Goal: Information Seeking & Learning: Learn about a topic

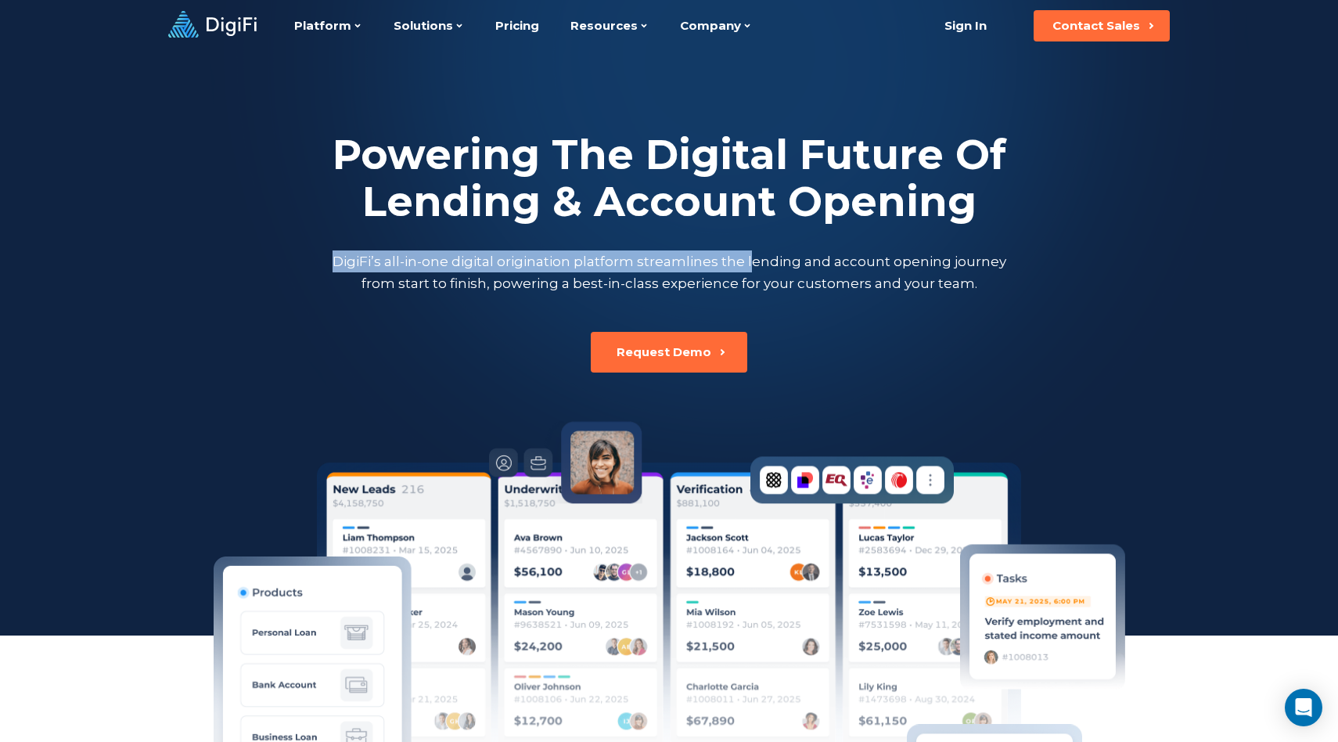
drag, startPoint x: 363, startPoint y: 257, endPoint x: 754, endPoint y: 257, distance: 390.5
click at [754, 257] on div "Powering The Digital Future Of Lending & Account Opening DigiFi’s all-in-one di…" at bounding box center [669, 212] width 869 height 163
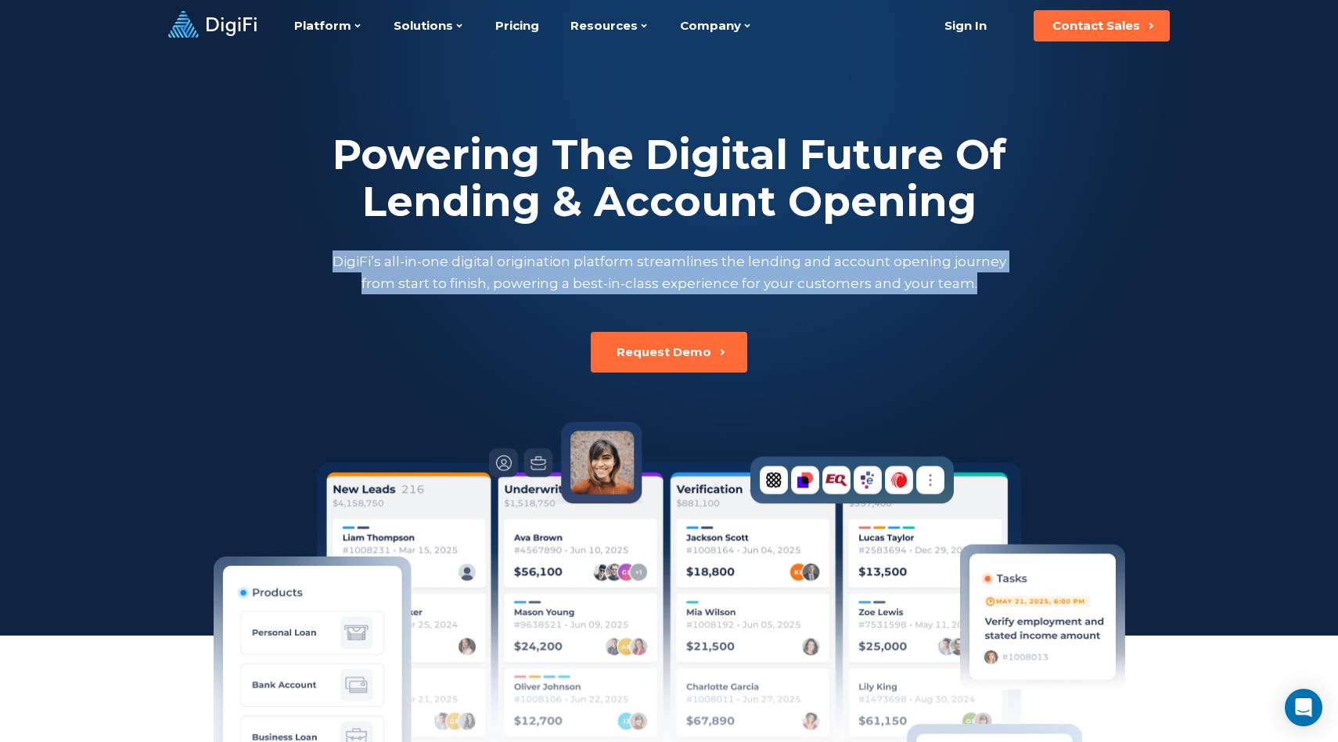
click at [976, 282] on p "DigiFi’s all-in-one digital origination platform streamlines the lending and ac…" at bounding box center [669, 272] width 681 height 44
click at [391, 312] on div "Powering The Digital Future Of Lending & Account Opening DigiFi’s all-in-one di…" at bounding box center [669, 212] width 869 height 321
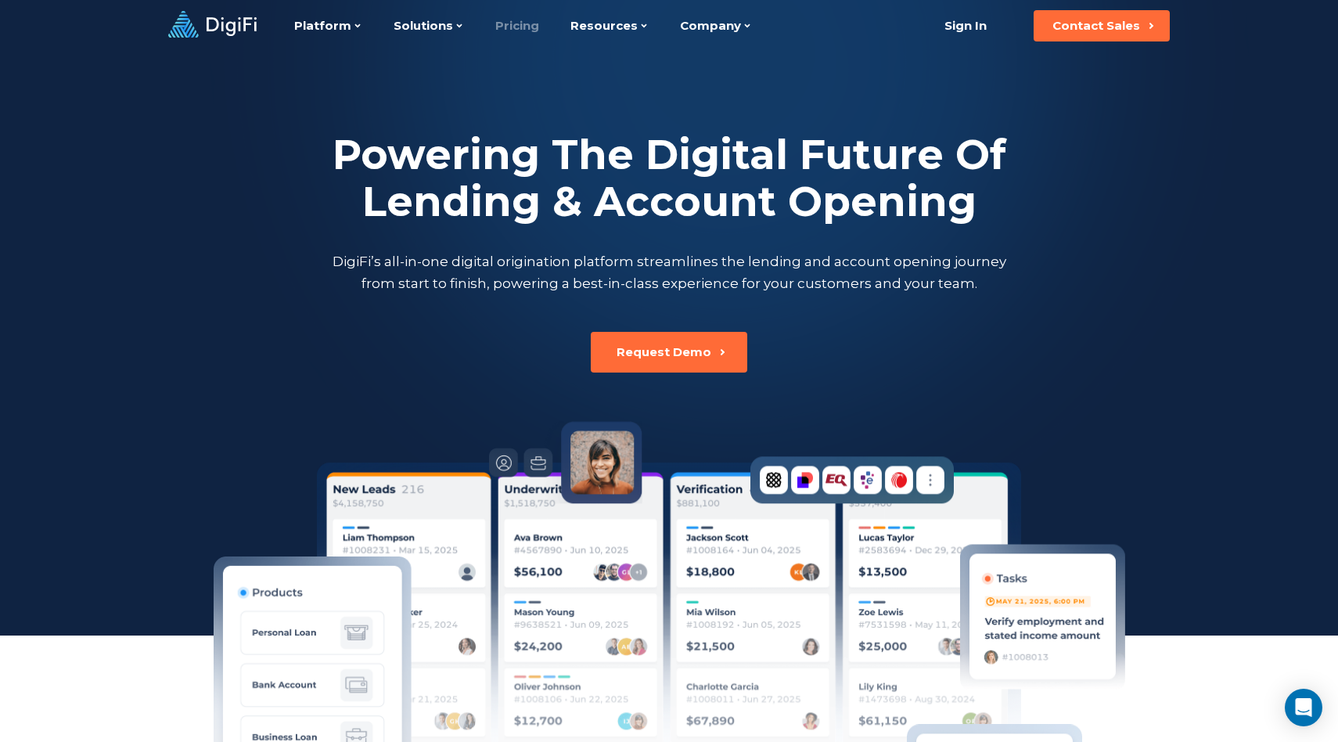
click at [502, 23] on link "Pricing" at bounding box center [517, 26] width 44 height 52
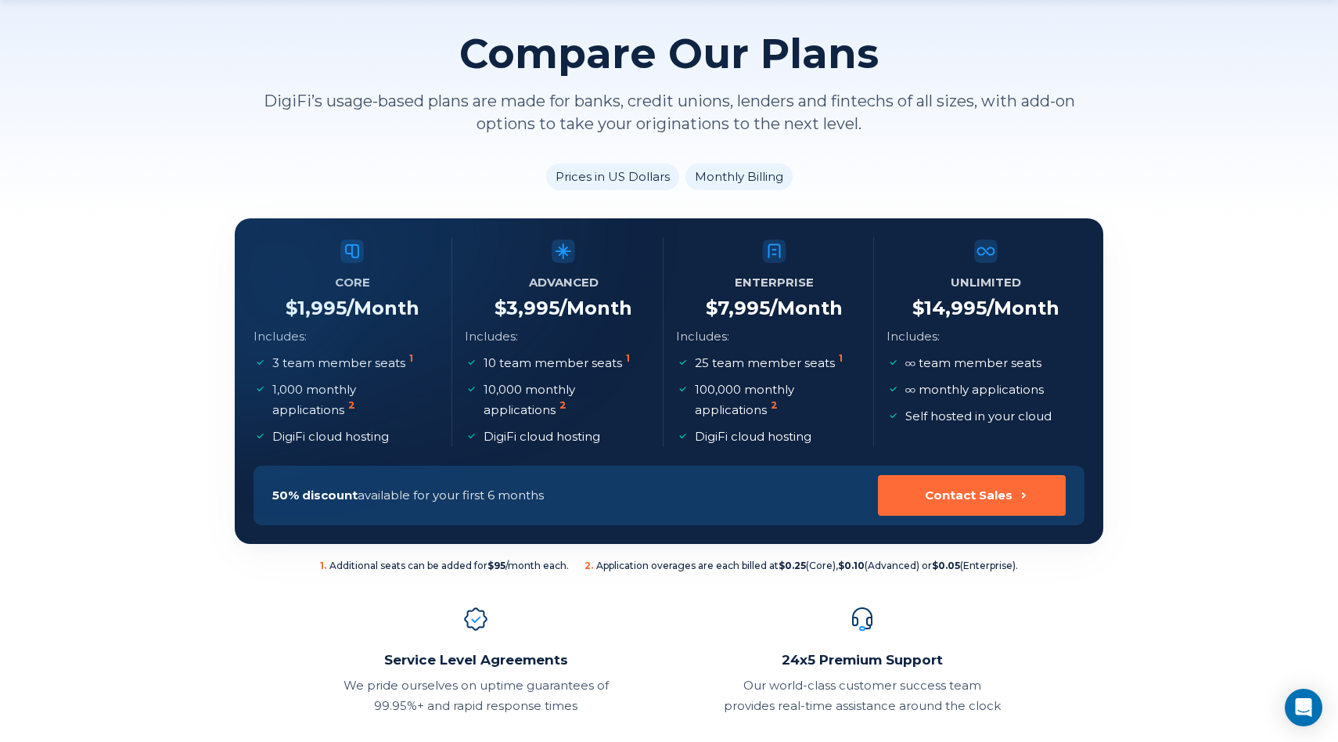
scroll to position [124, 0]
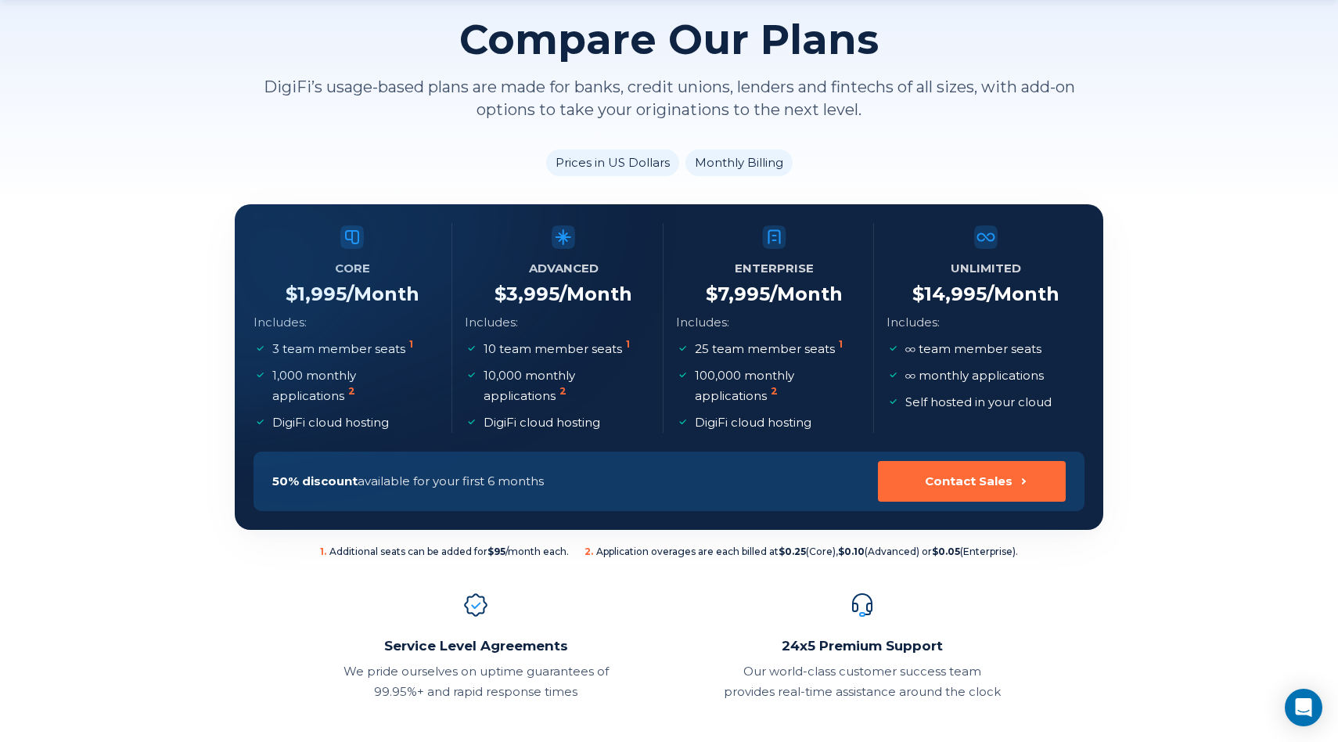
drag, startPoint x: 736, startPoint y: 88, endPoint x: 998, endPoint y: 73, distance: 261.8
click at [998, 73] on div "Compare Our Plans DigiFi’s usage-based plans are made for banks, credit unions,…" at bounding box center [669, 68] width 869 height 105
drag, startPoint x: 741, startPoint y: 89, endPoint x: 923, endPoint y: 92, distance: 181.6
click at [924, 92] on p "DigiFi’s usage-based plans are made for banks, credit unions, lenders and finte…" at bounding box center [669, 98] width 869 height 45
click at [778, 86] on p "DigiFi’s usage-based plans are made for banks, credit unions, lenders and finte…" at bounding box center [669, 98] width 869 height 45
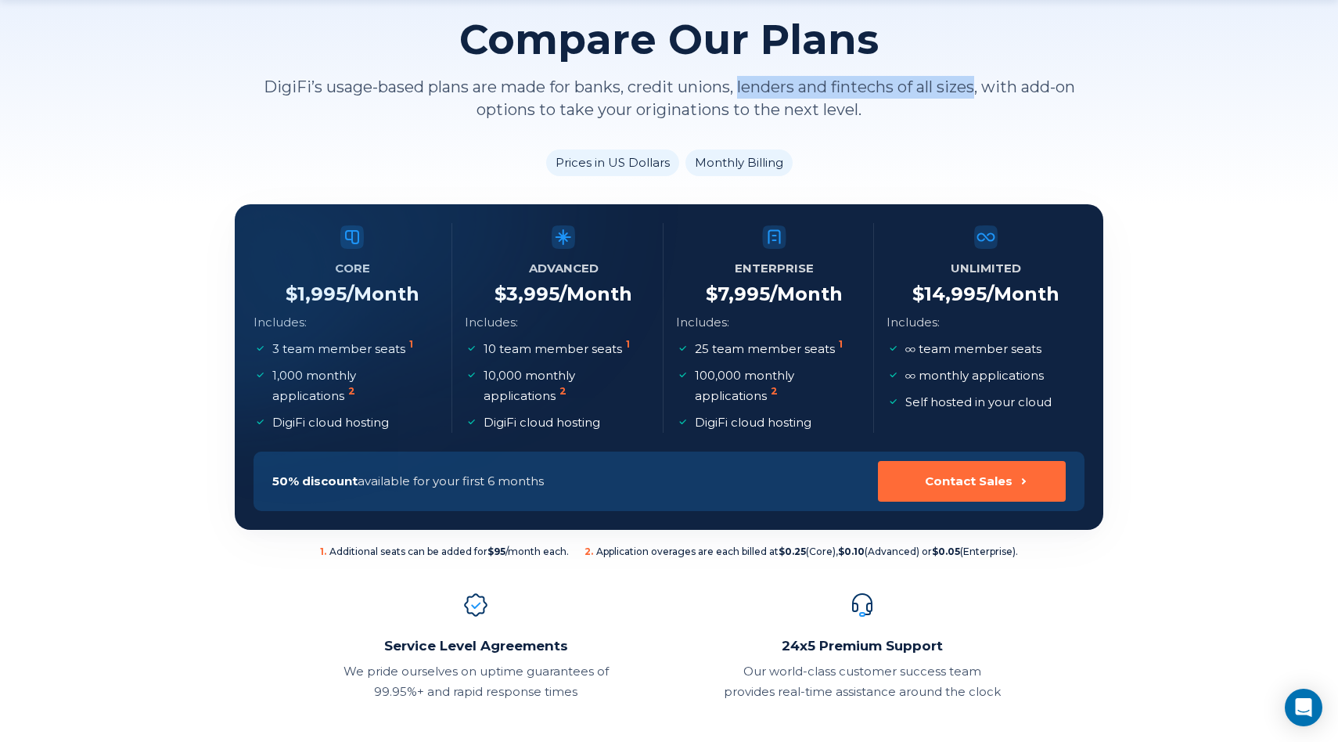
drag, startPoint x: 738, startPoint y: 85, endPoint x: 977, endPoint y: 85, distance: 238.7
click at [977, 85] on p "DigiFi’s usage-based plans are made for banks, credit unions, lenders and finte…" at bounding box center [669, 98] width 869 height 45
drag, startPoint x: 546, startPoint y: 87, endPoint x: 732, endPoint y: 87, distance: 185.4
click at [733, 87] on p "DigiFi’s usage-based plans are made for banks, credit unions, lenders and finte…" at bounding box center [669, 98] width 869 height 45
drag, startPoint x: 570, startPoint y: 94, endPoint x: 779, endPoint y: 90, distance: 209.0
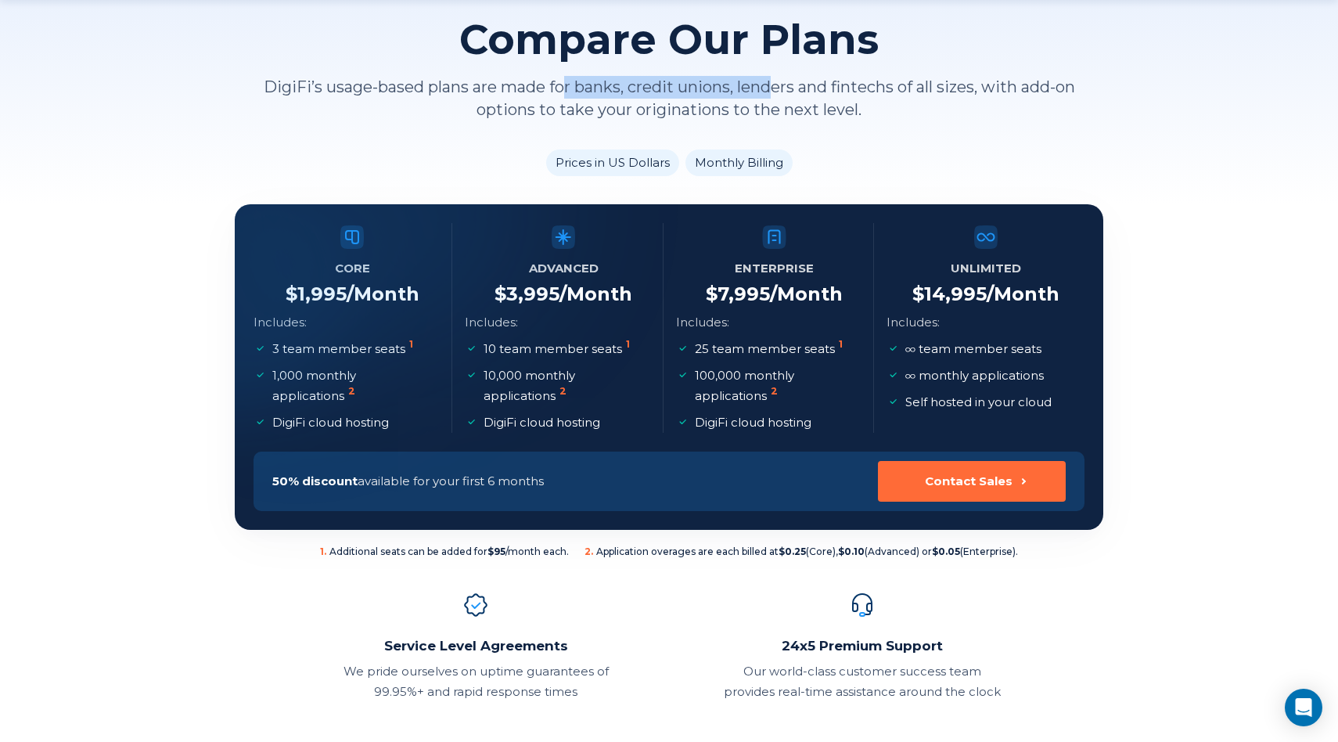
click at [779, 90] on p "DigiFi’s usage-based plans are made for banks, credit unions, lenders and finte…" at bounding box center [669, 98] width 869 height 45
drag, startPoint x: 780, startPoint y: 86, endPoint x: 1005, endPoint y: 86, distance: 224.6
click at [1005, 86] on p "DigiFi’s usage-based plans are made for banks, credit unions, lenders and finte…" at bounding box center [669, 98] width 869 height 45
click at [509, 78] on p "DigiFi’s usage-based plans are made for banks, credit unions, lenders and finte…" at bounding box center [669, 98] width 869 height 45
